Goal: Transaction & Acquisition: Download file/media

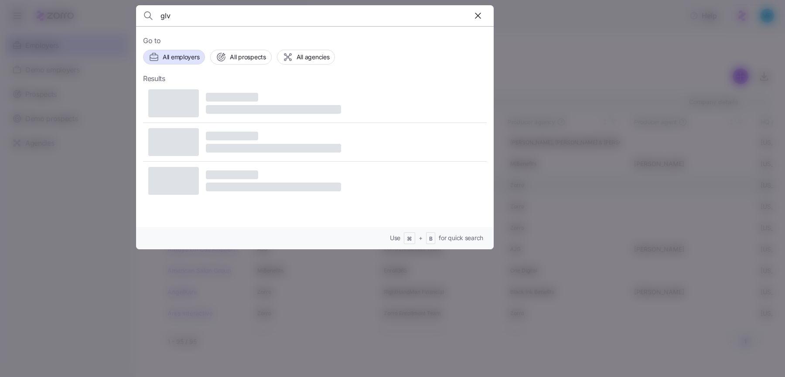
type input "glv"
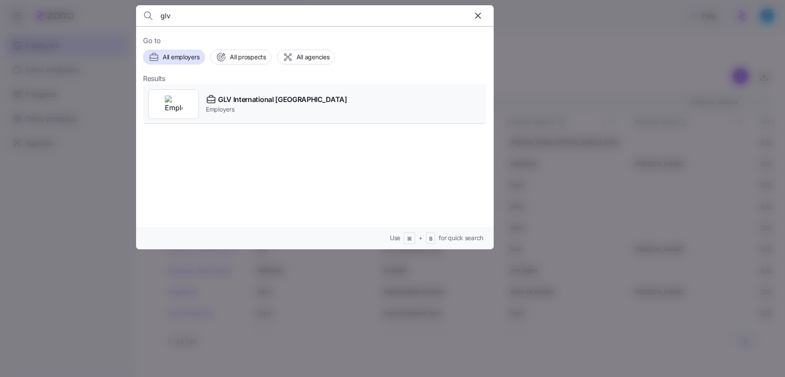
click at [234, 113] on div "GLV International [GEOGRAPHIC_DATA] Employers" at bounding box center [315, 104] width 344 height 40
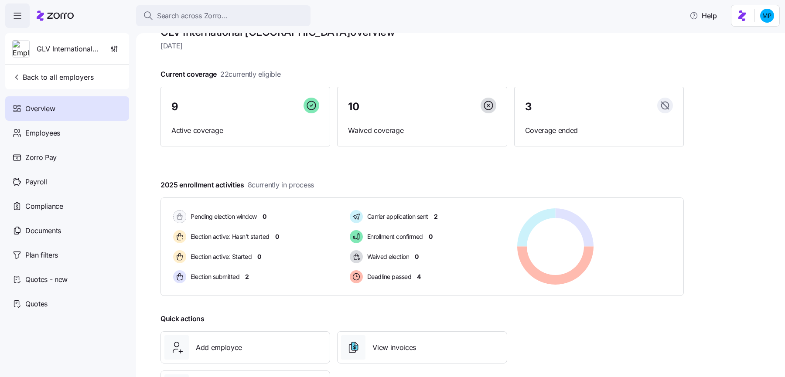
scroll to position [23, 0]
click at [88, 231] on div "Documents" at bounding box center [67, 230] width 124 height 24
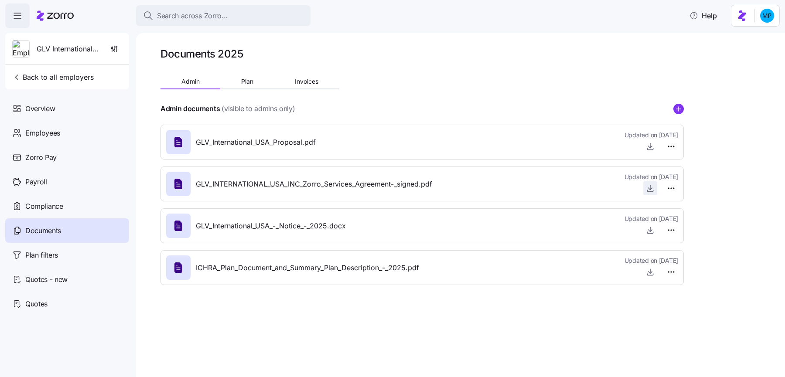
click at [652, 190] on icon "button" at bounding box center [650, 188] width 9 height 9
